Goal: Check status

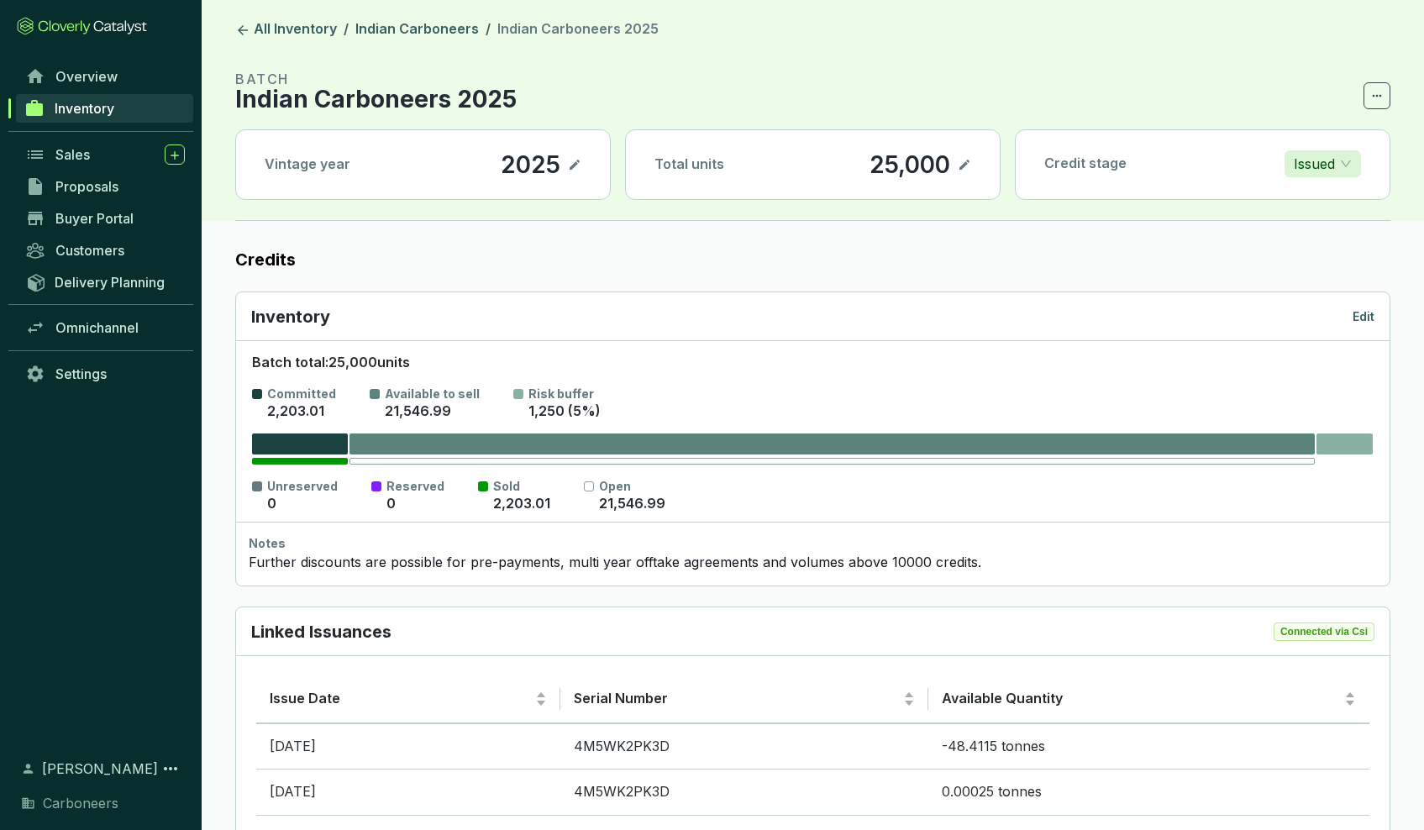
scroll to position [2665, 0]
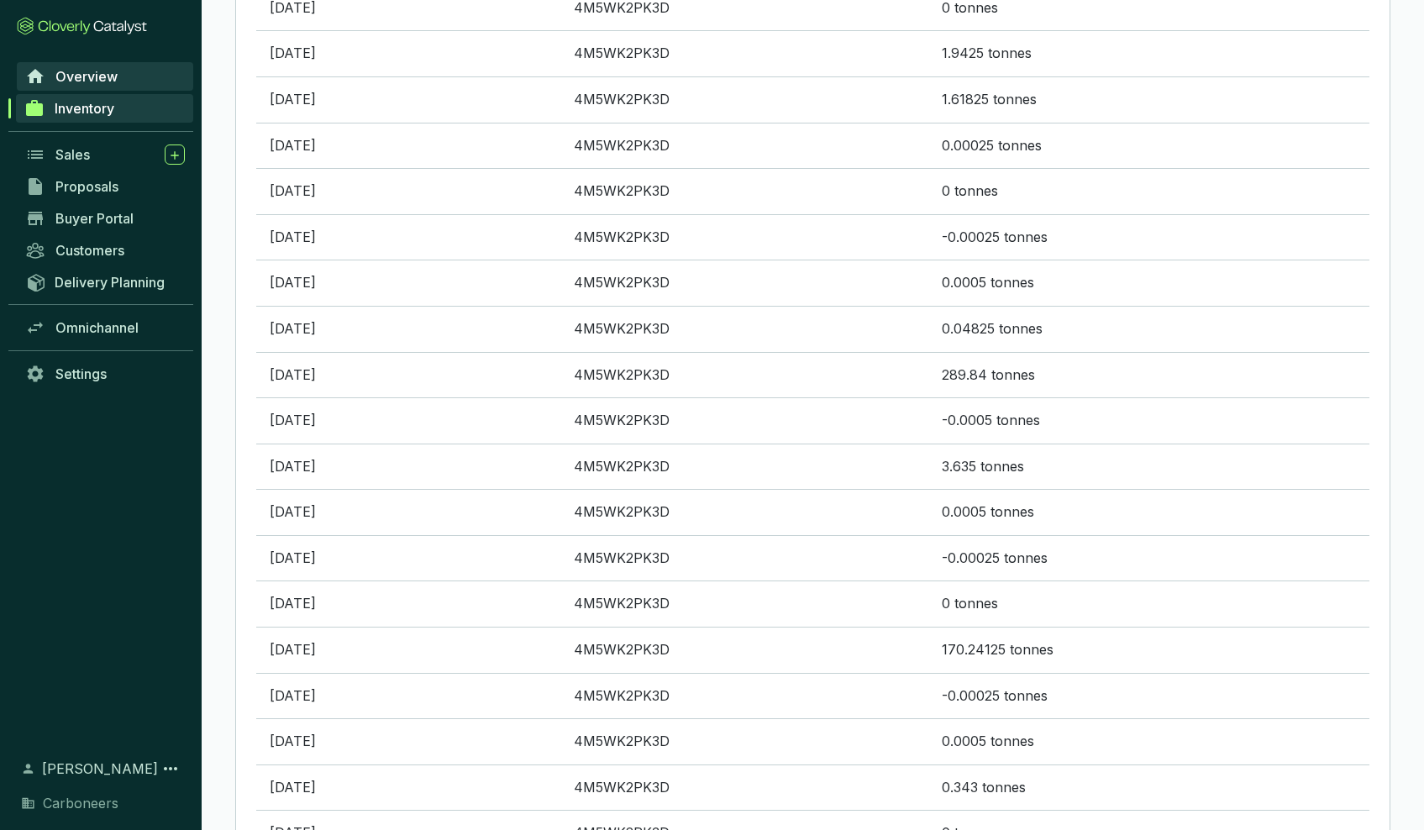
click at [145, 82] on link "Overview" at bounding box center [105, 76] width 176 height 29
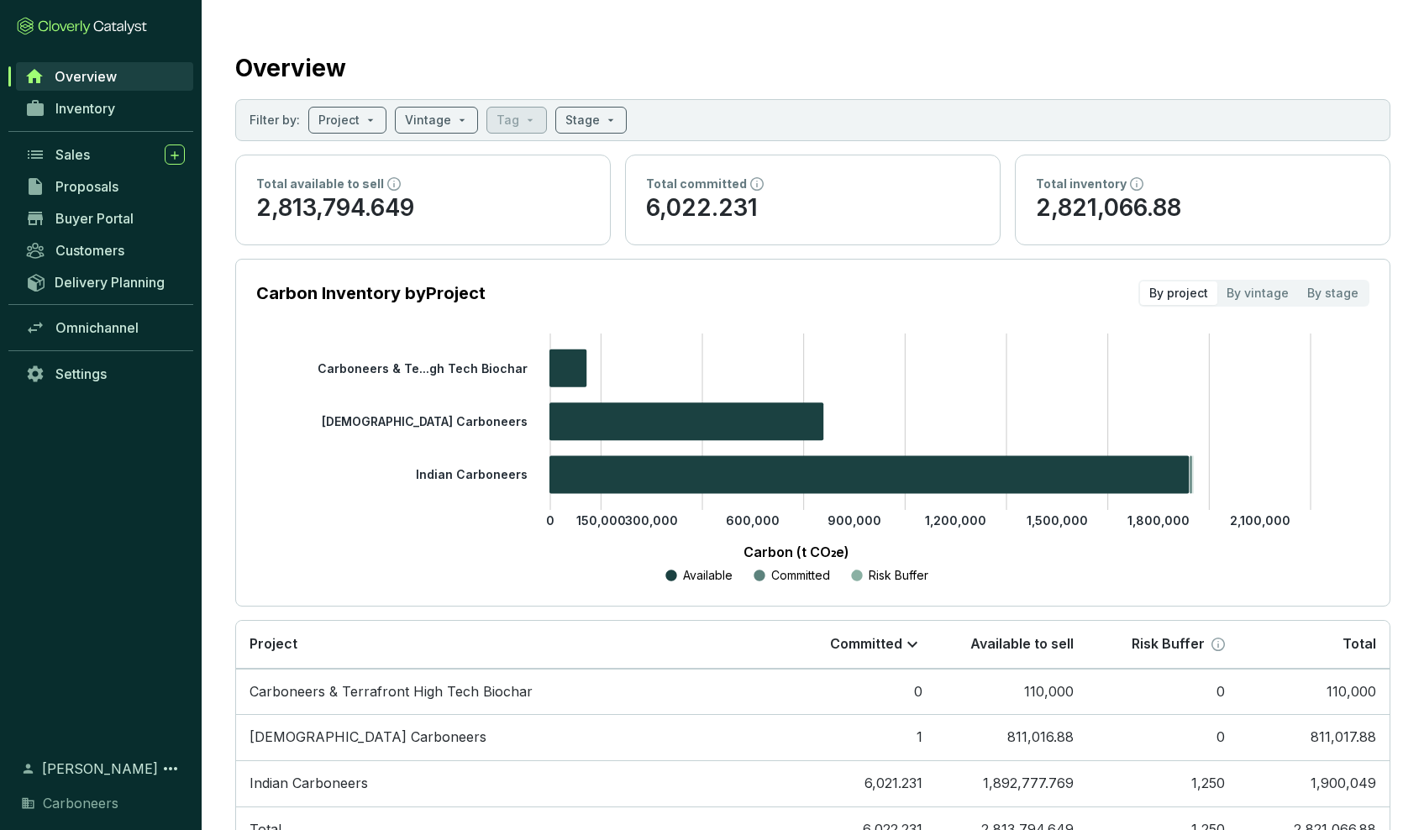
scroll to position [64, 0]
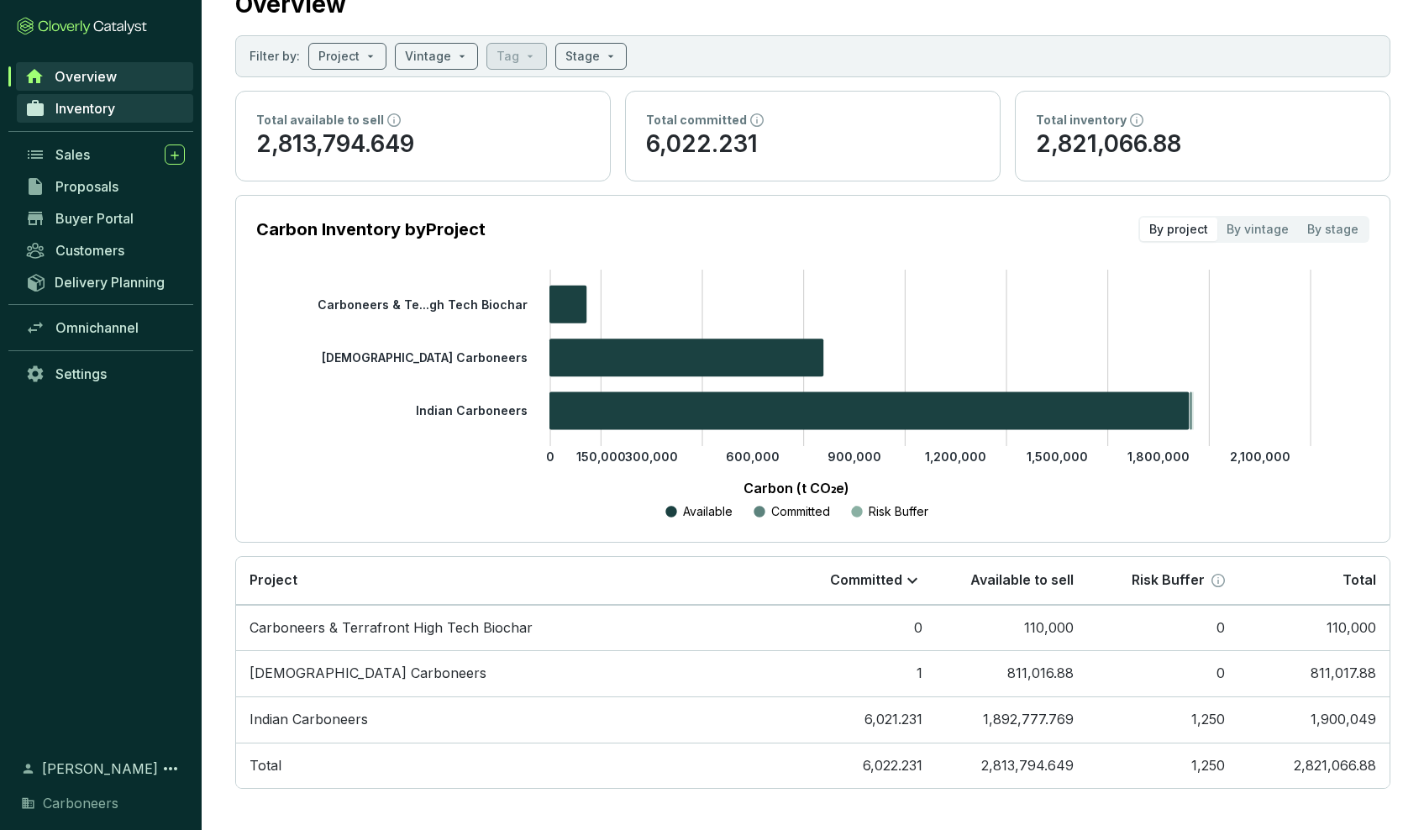
click at [160, 113] on link "Inventory" at bounding box center [105, 108] width 176 height 29
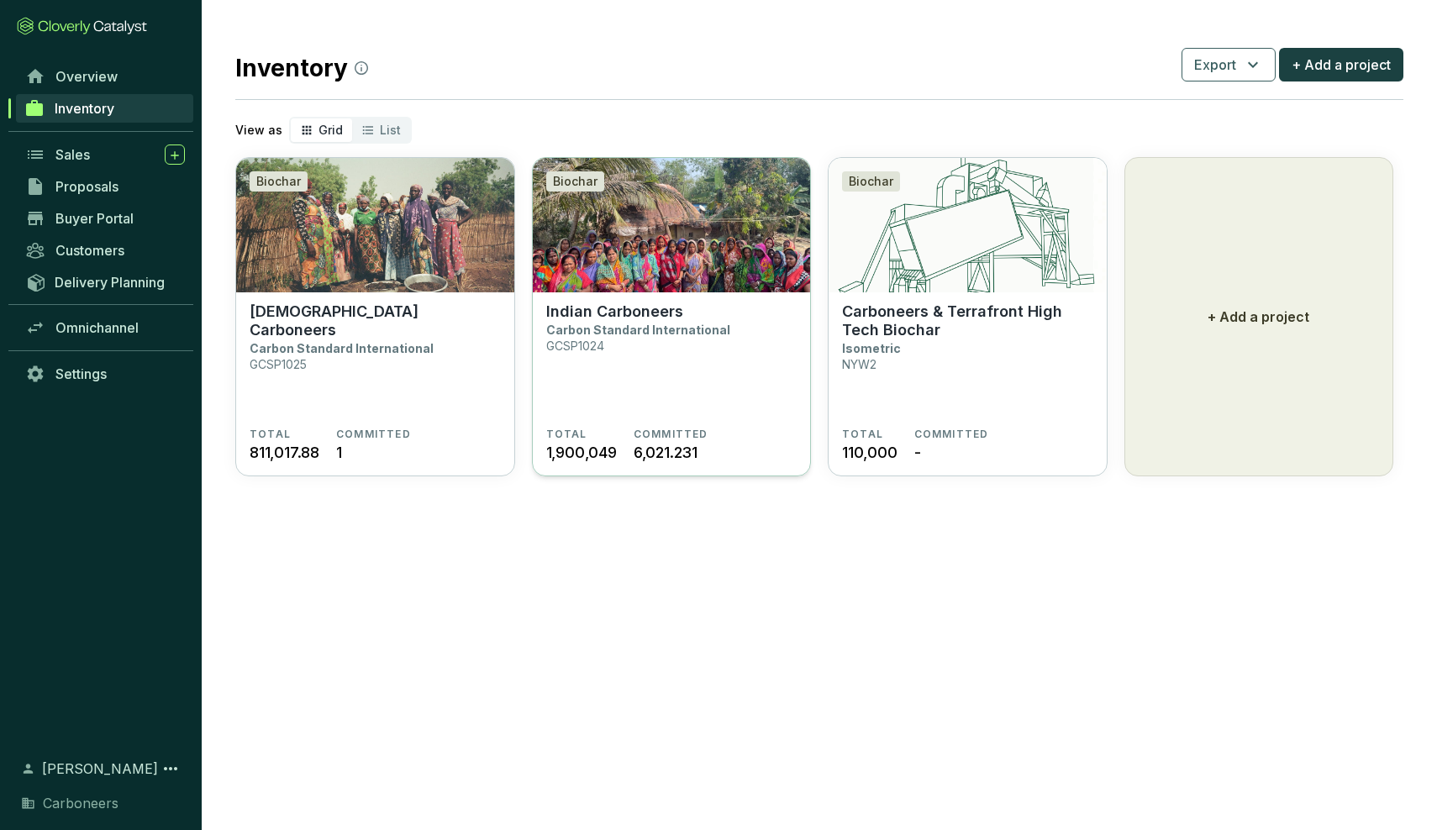
click at [681, 314] on section "Indian Carboneers Carbon Standard International GCSP1024" at bounding box center [671, 364] width 251 height 125
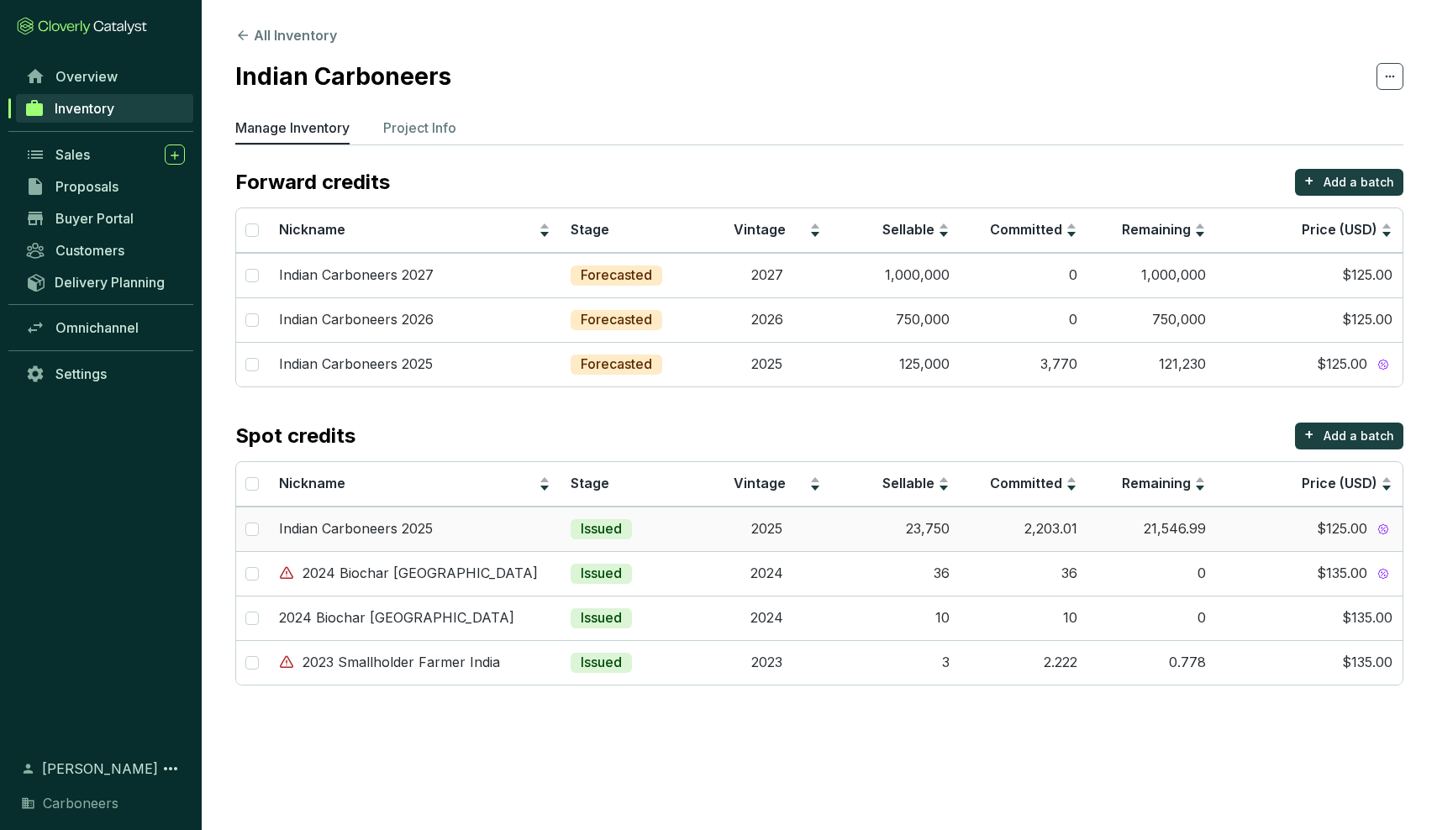
click at [726, 528] on td "2025" at bounding box center [766, 529] width 129 height 45
